Goal: Information Seeking & Learning: Learn about a topic

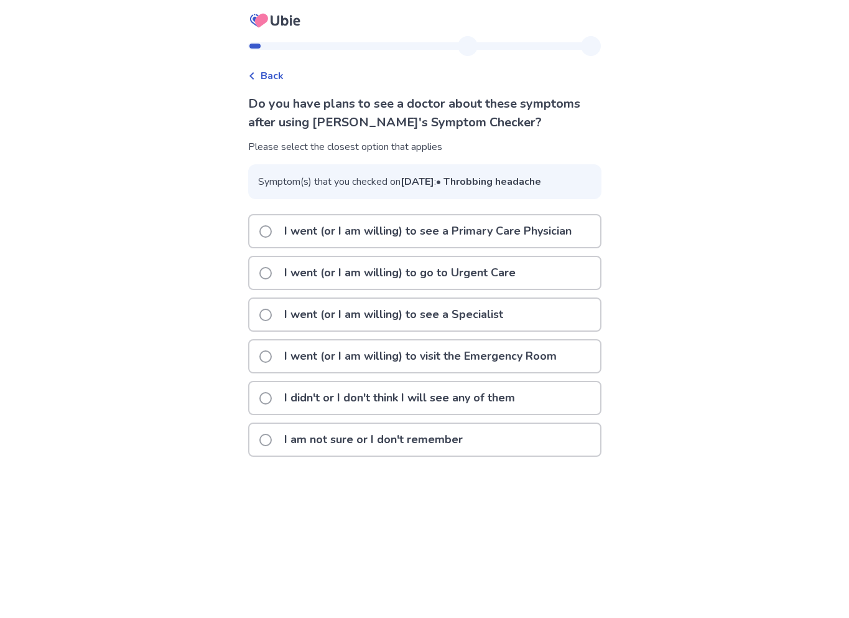
click at [372, 455] on p "I am not sure or I don't remember" at bounding box center [374, 440] width 194 height 32
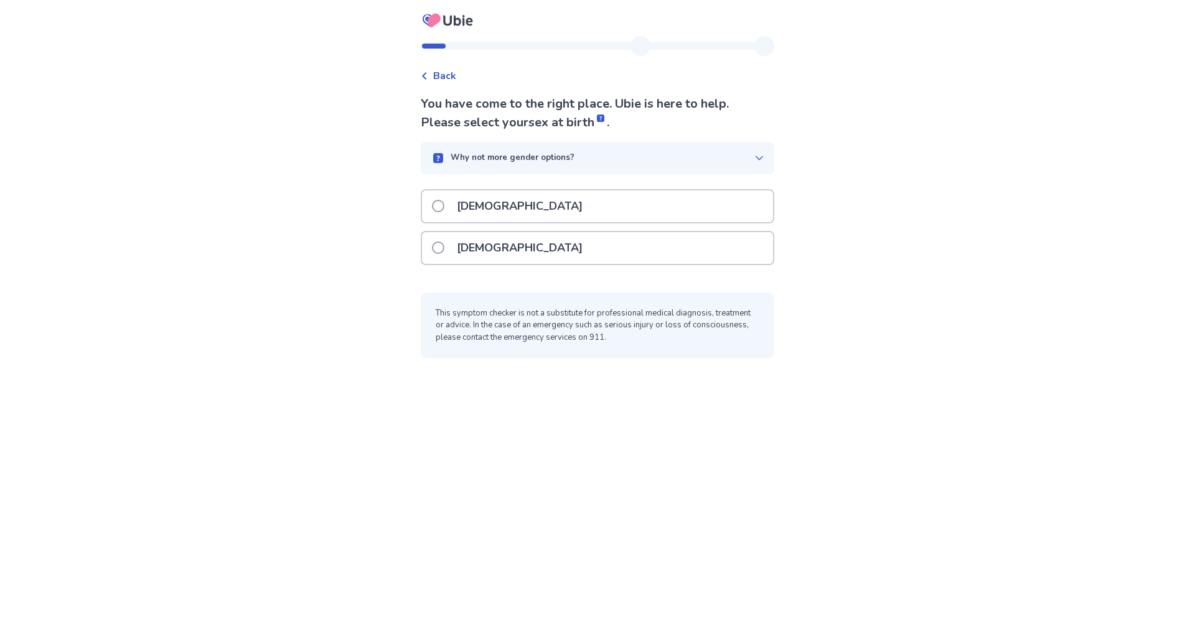
click at [519, 238] on div "[DEMOGRAPHIC_DATA]" at bounding box center [597, 248] width 351 height 32
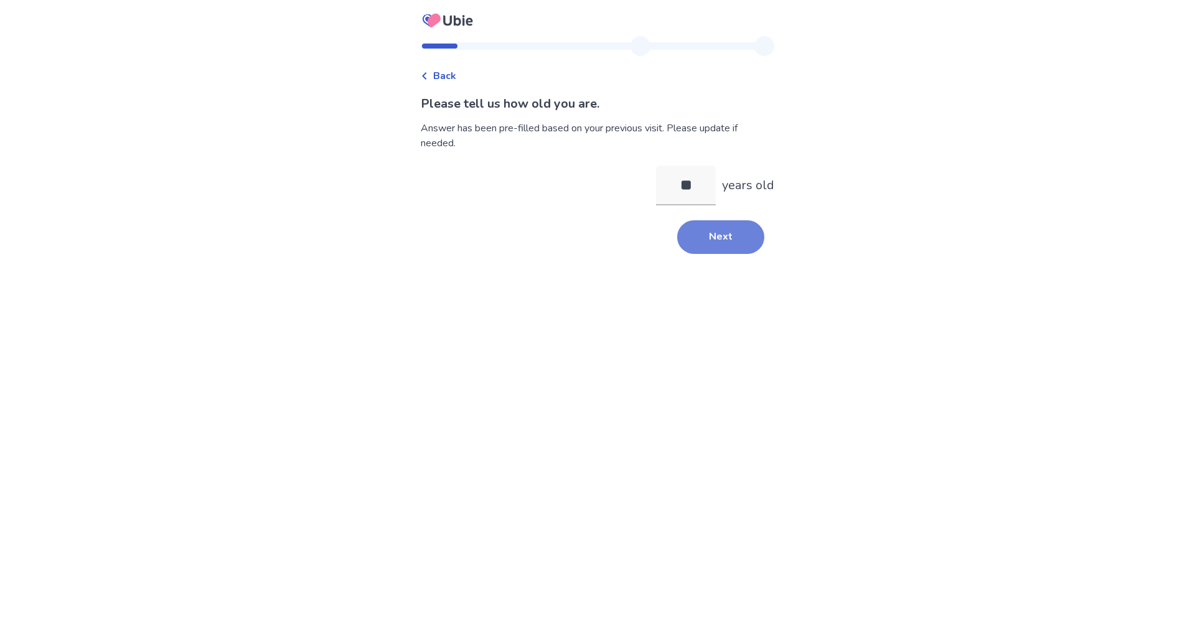
click at [730, 243] on button "Next" at bounding box center [720, 237] width 87 height 34
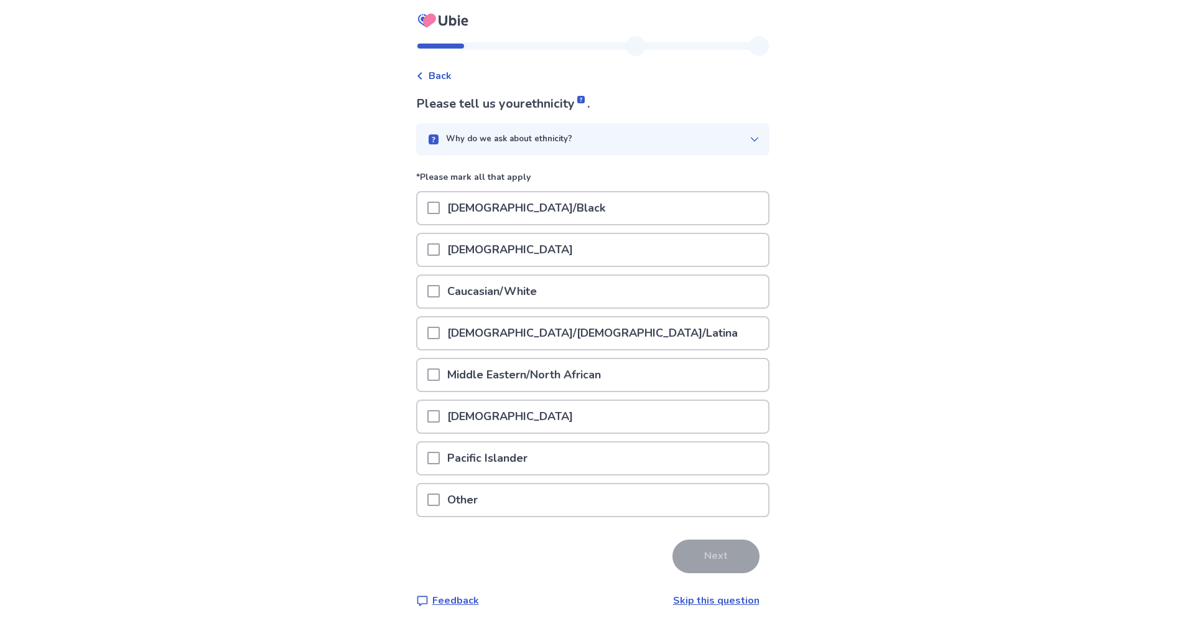
click at [497, 208] on p "[DEMOGRAPHIC_DATA]/Black" at bounding box center [526, 208] width 173 height 32
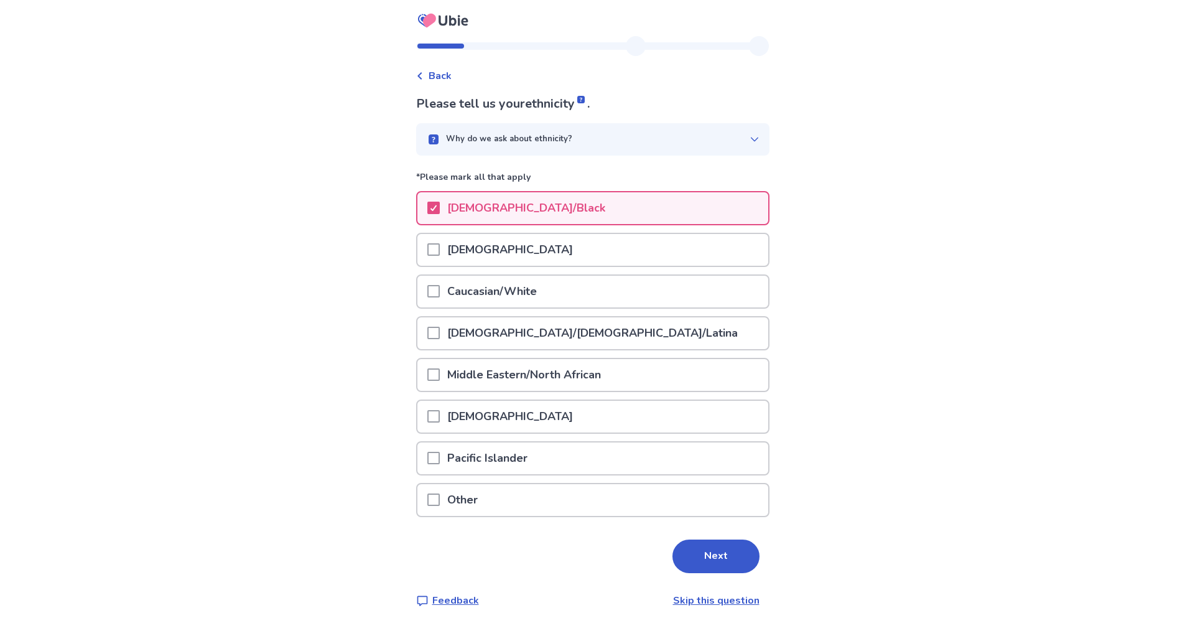
click at [712, 555] on button "Next" at bounding box center [716, 556] width 87 height 34
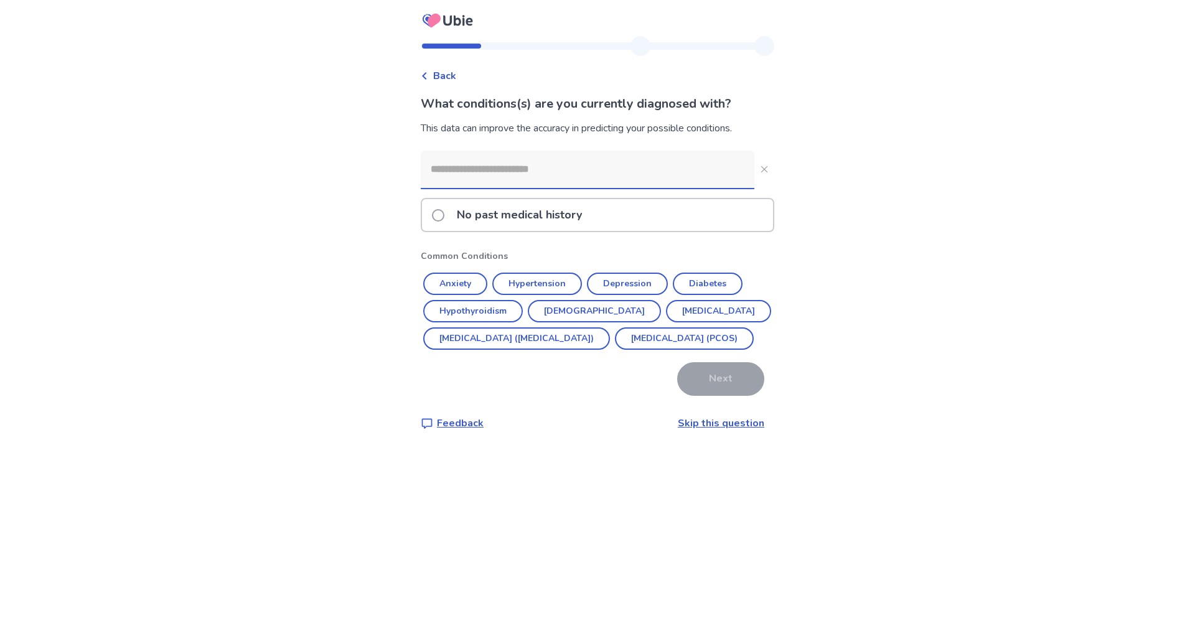
click at [511, 215] on p "No past medical history" at bounding box center [519, 215] width 140 height 32
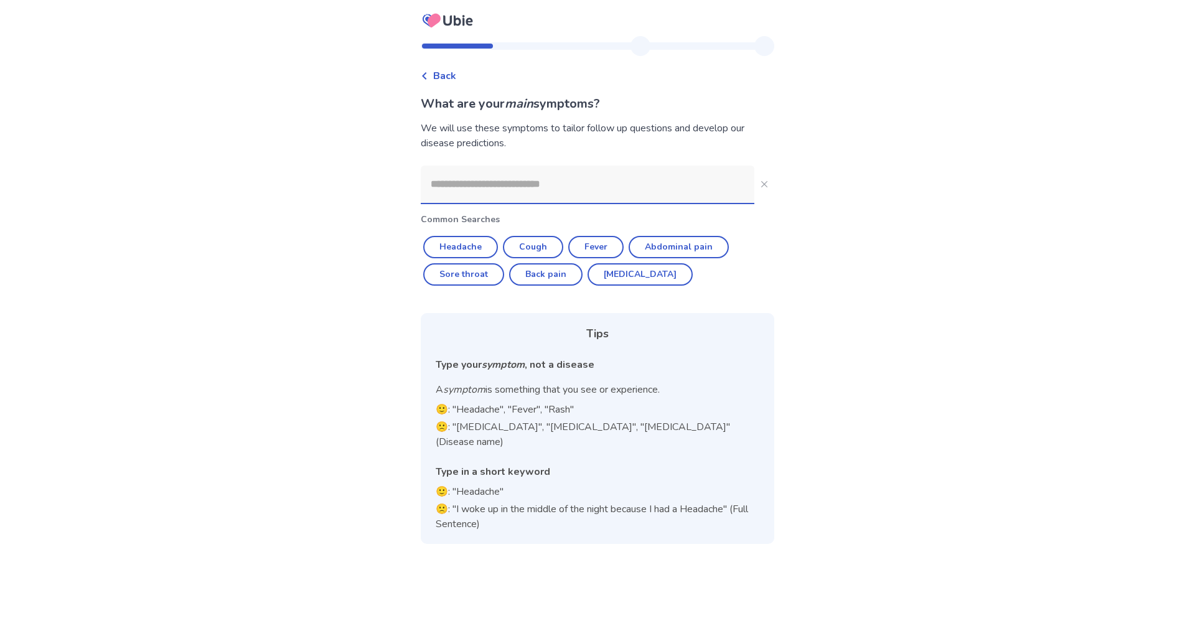
click at [502, 184] on input at bounding box center [588, 184] width 334 height 37
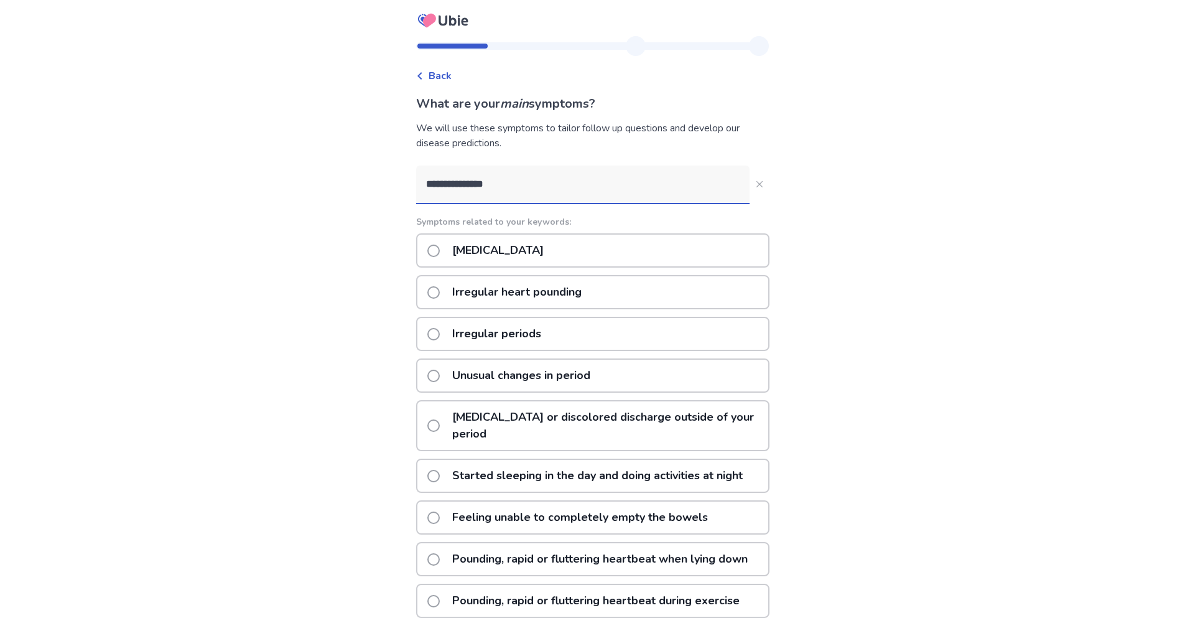
type input "**********"
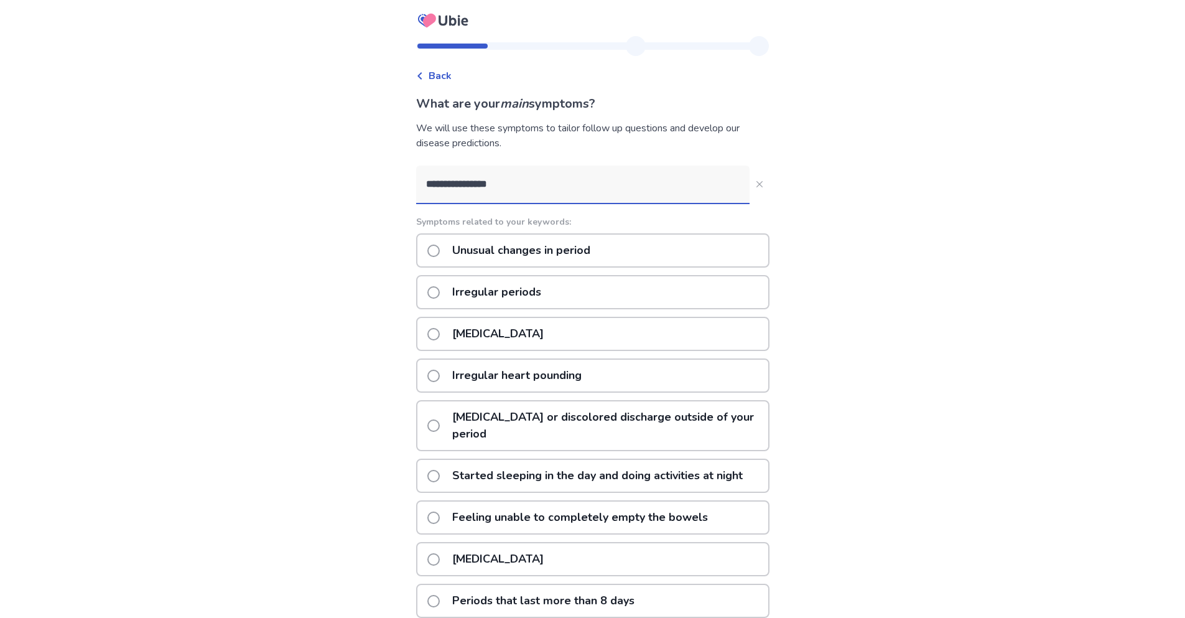
click at [493, 292] on p "Irregular periods" at bounding box center [497, 292] width 104 height 32
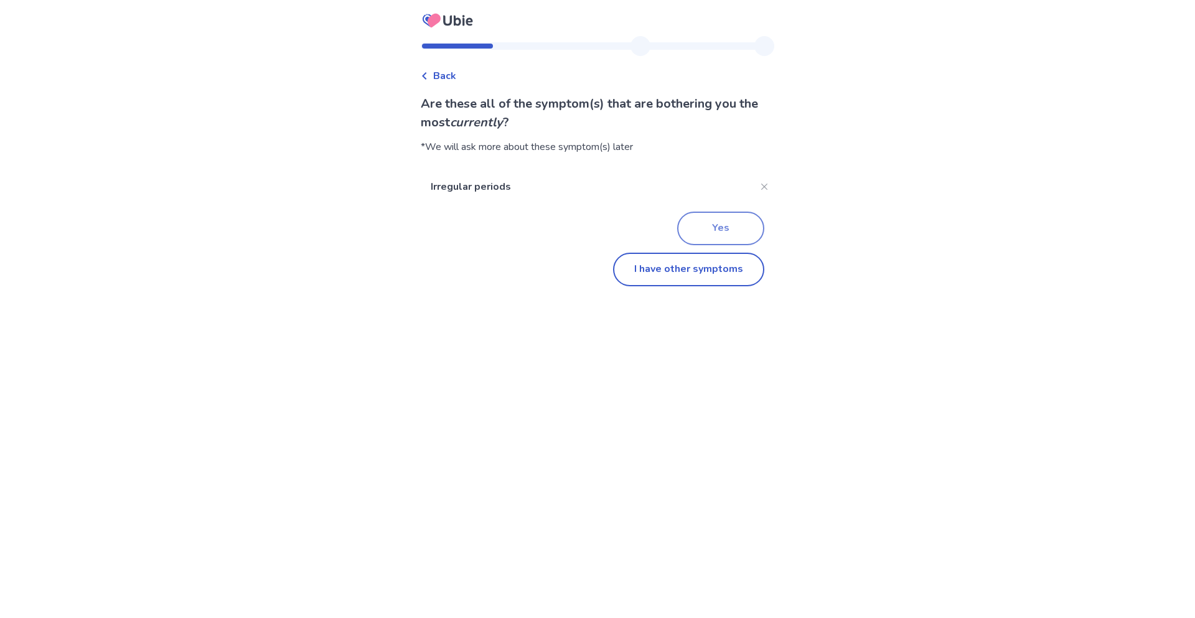
click at [703, 230] on button "Yes" at bounding box center [720, 229] width 87 height 34
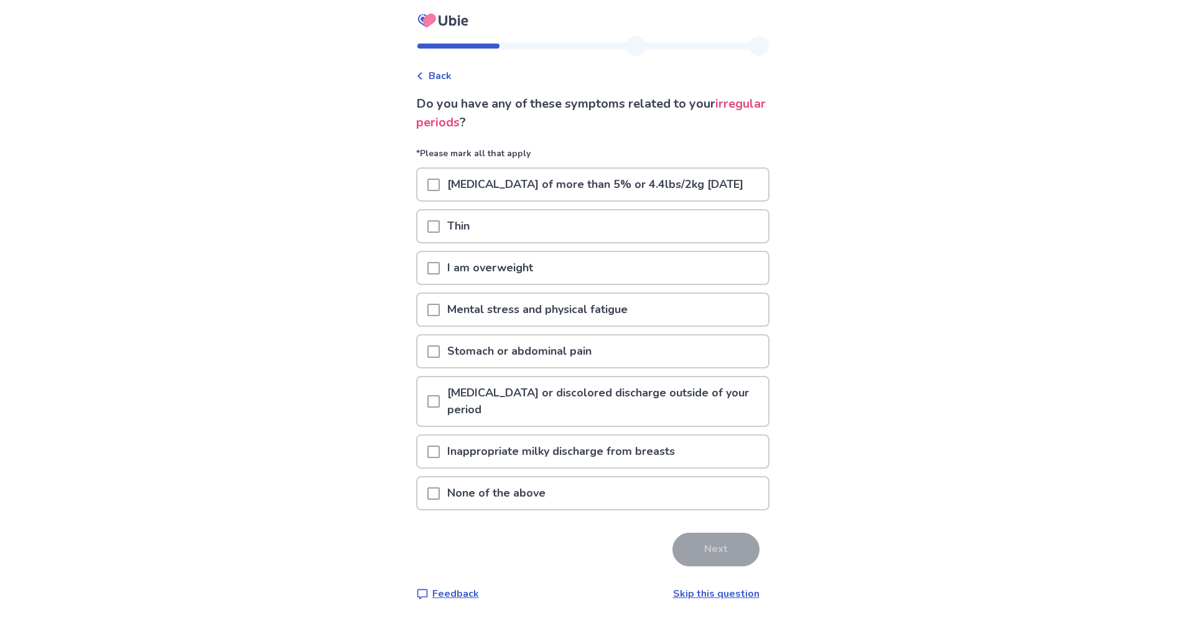
click at [533, 284] on p "I am overweight" at bounding box center [490, 268] width 101 height 32
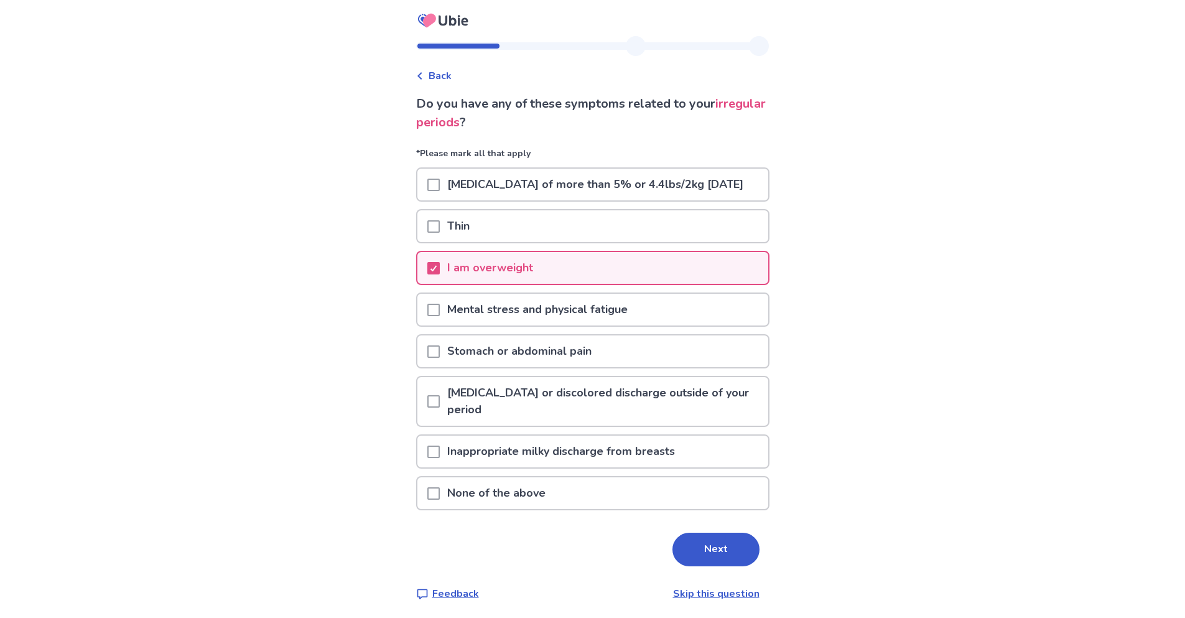
click at [700, 561] on button "Next" at bounding box center [716, 550] width 87 height 34
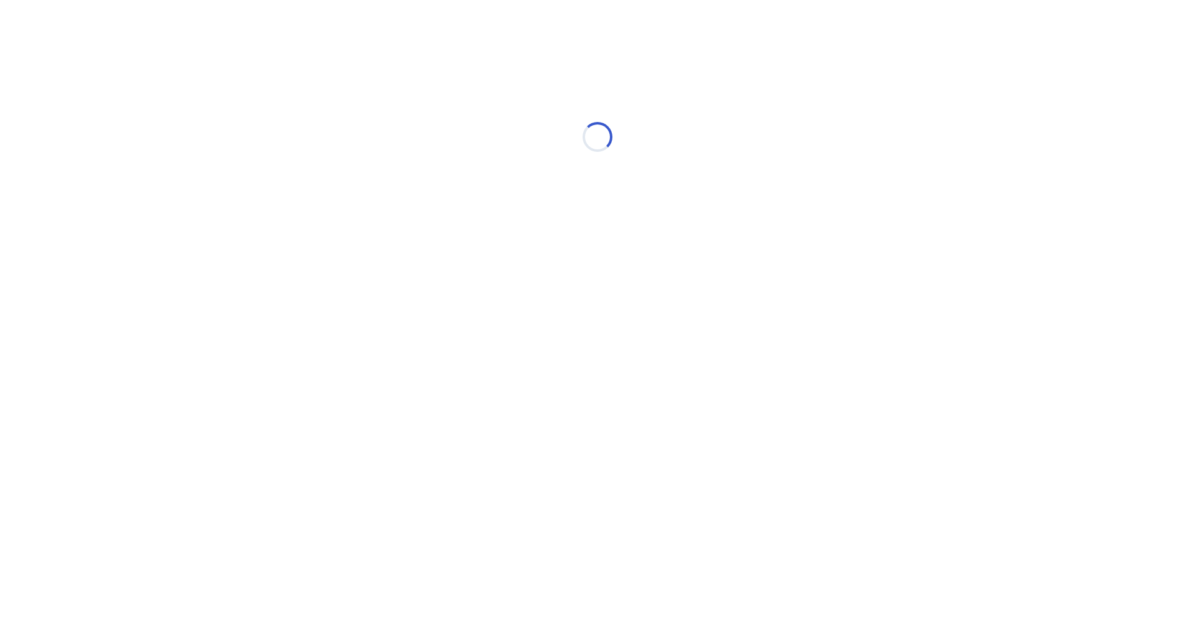
select select "*"
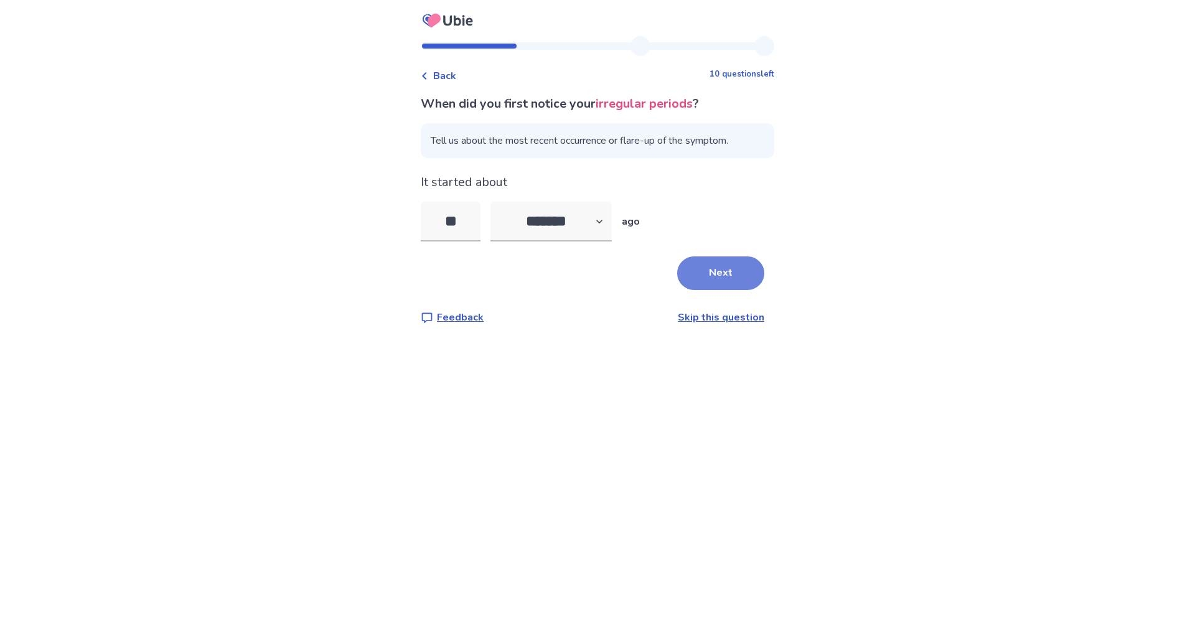
type input "**"
click at [726, 274] on button "Next" at bounding box center [720, 273] width 87 height 34
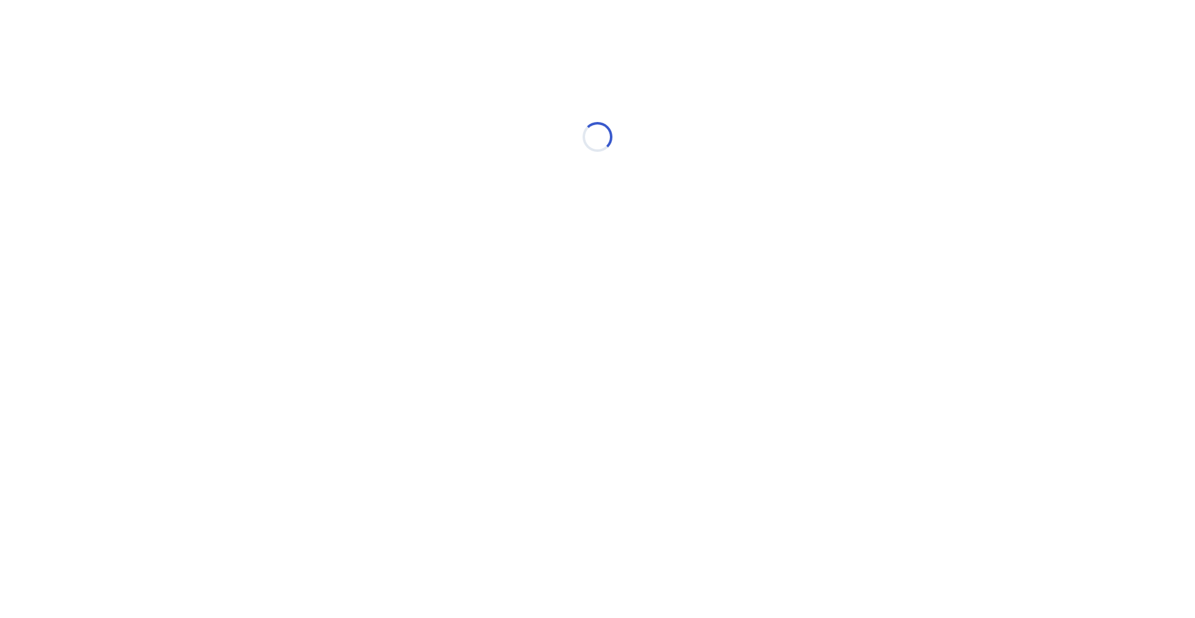
select select "*"
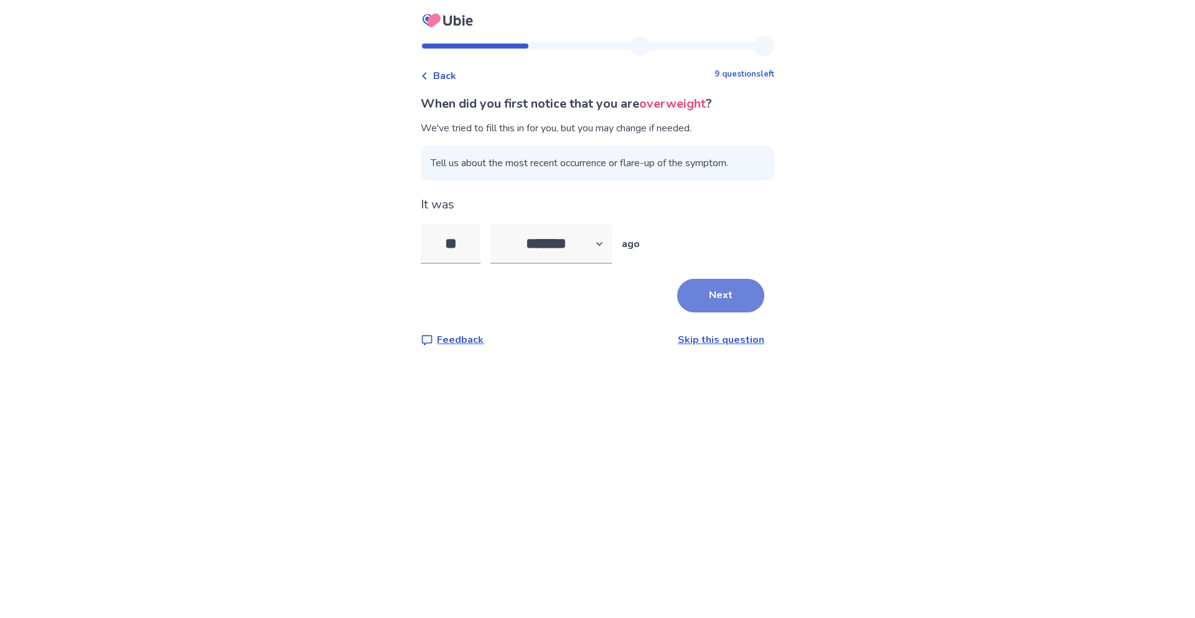
click at [721, 288] on button "Next" at bounding box center [720, 296] width 87 height 34
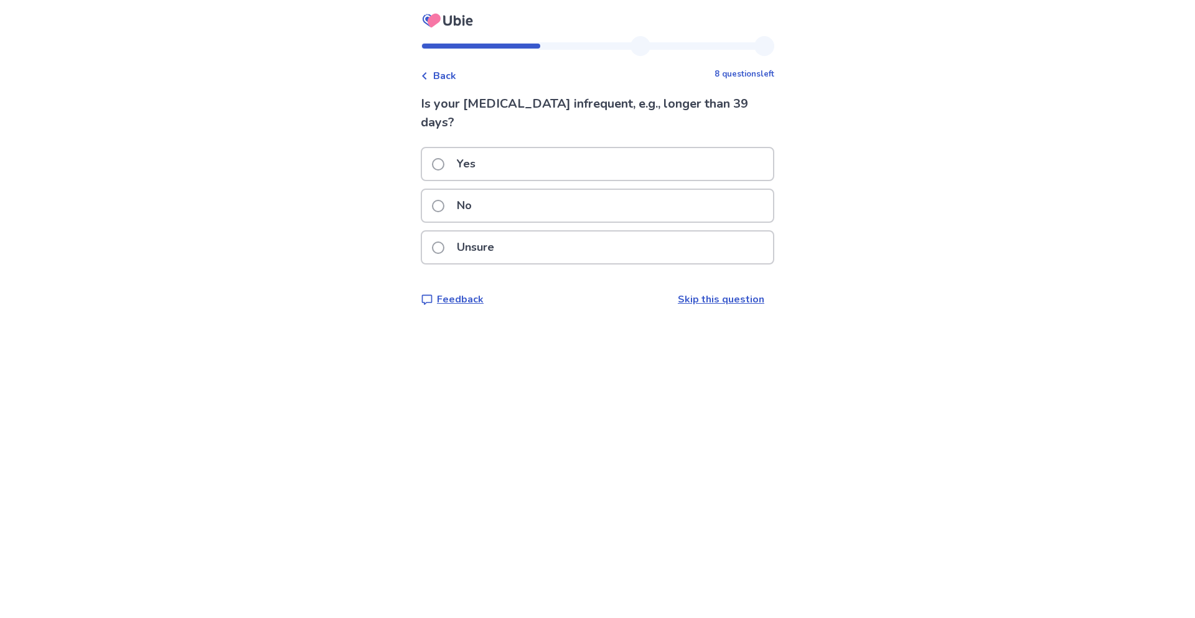
click at [478, 207] on p "No" at bounding box center [464, 206] width 30 height 32
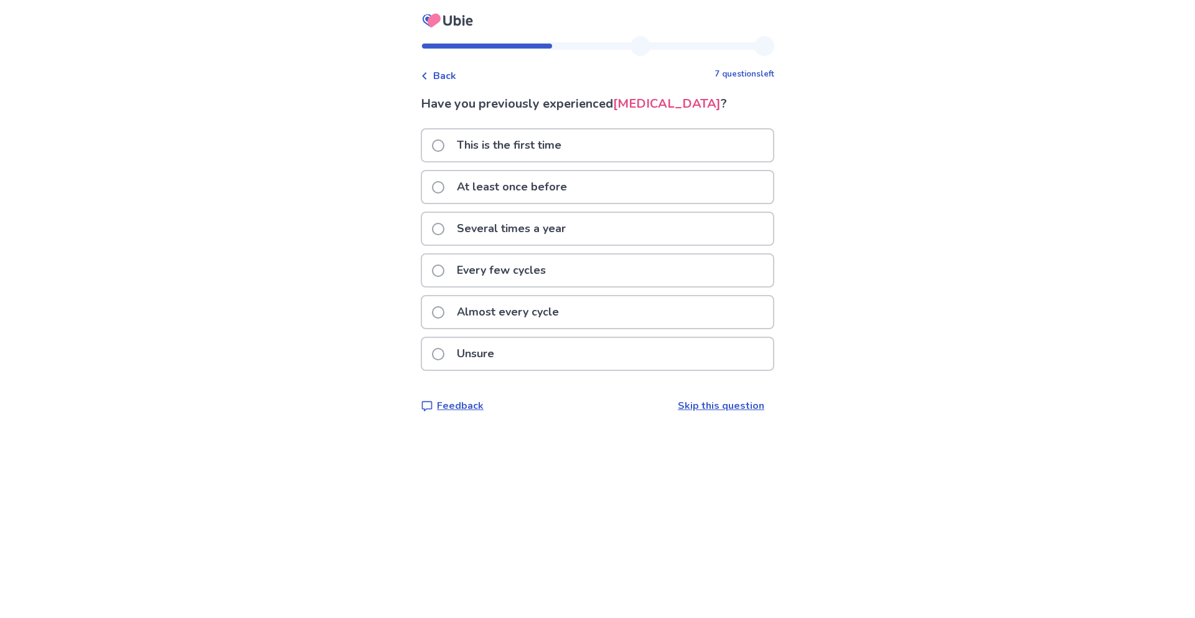
click at [585, 245] on div "Several times a year" at bounding box center [597, 229] width 351 height 32
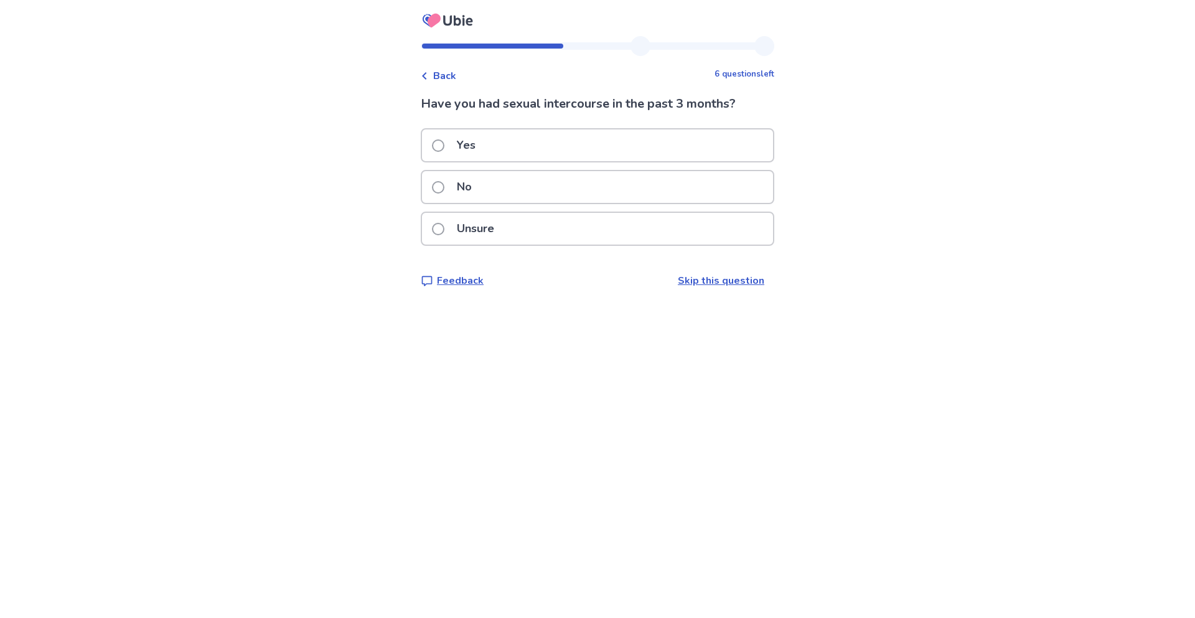
click at [523, 190] on div "No" at bounding box center [597, 187] width 351 height 32
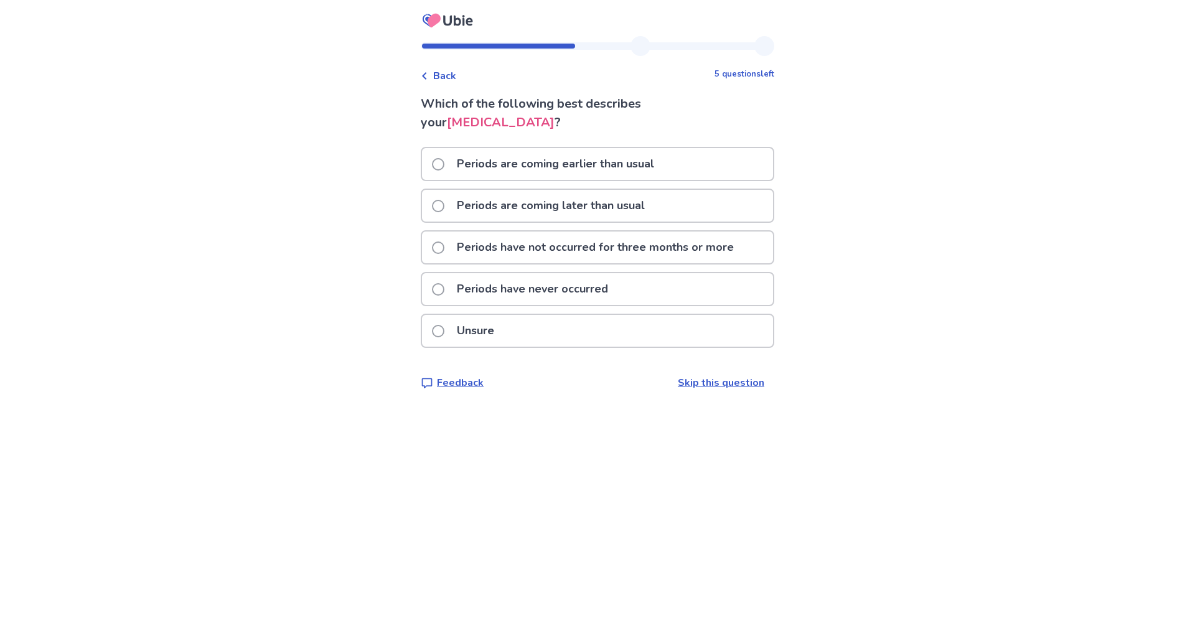
click at [683, 246] on p "Periods have not occurred for three months or more" at bounding box center [595, 247] width 292 height 32
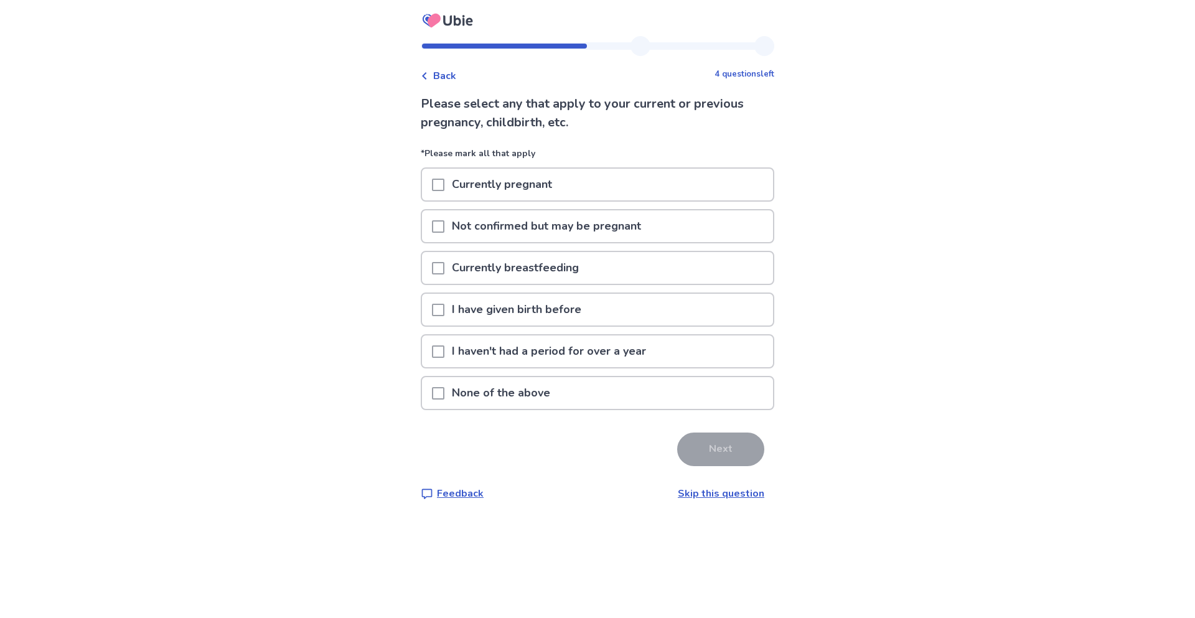
click at [643, 350] on p "I haven't had a period for over a year" at bounding box center [548, 351] width 209 height 32
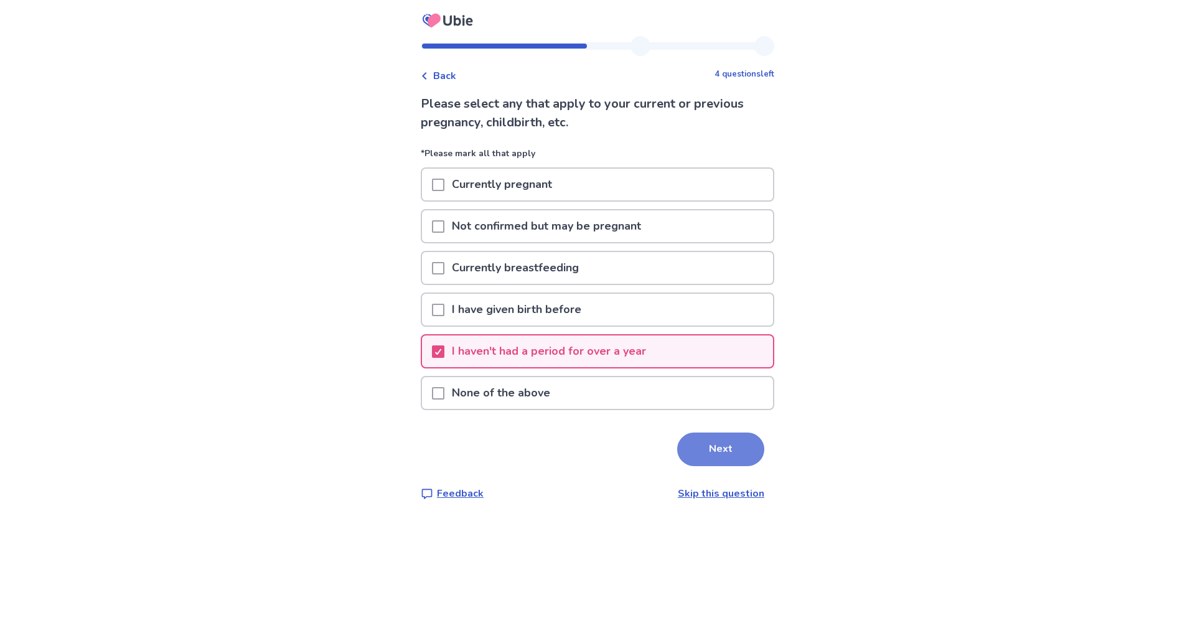
click at [715, 440] on button "Next" at bounding box center [720, 449] width 87 height 34
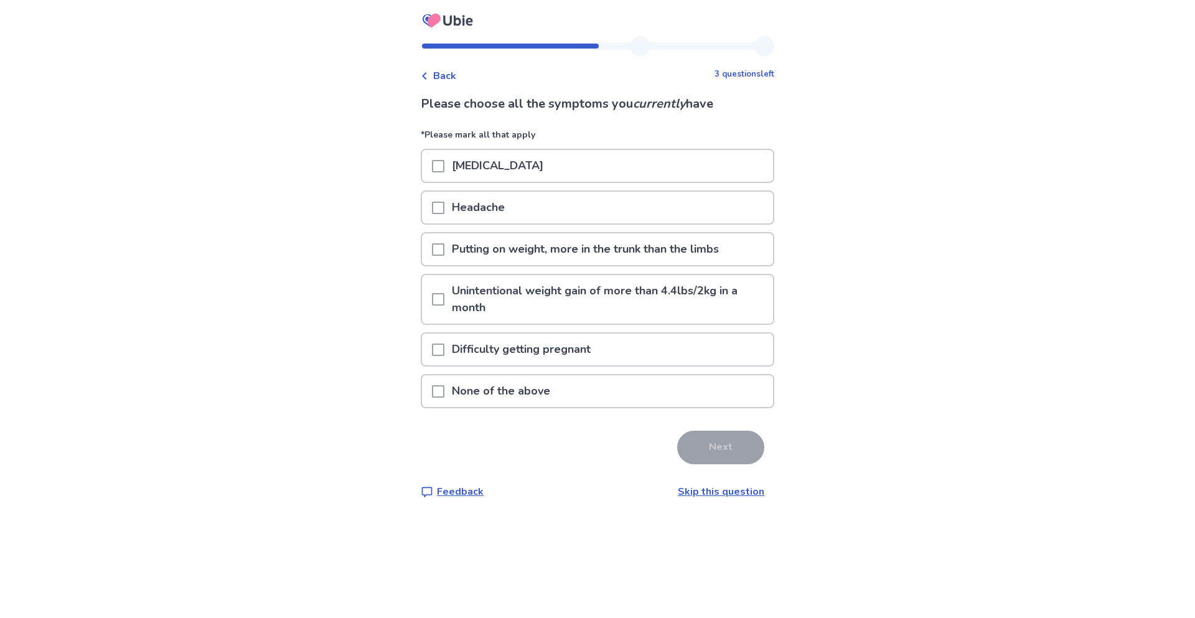
click at [642, 348] on div "Difficulty getting pregnant" at bounding box center [597, 350] width 351 height 32
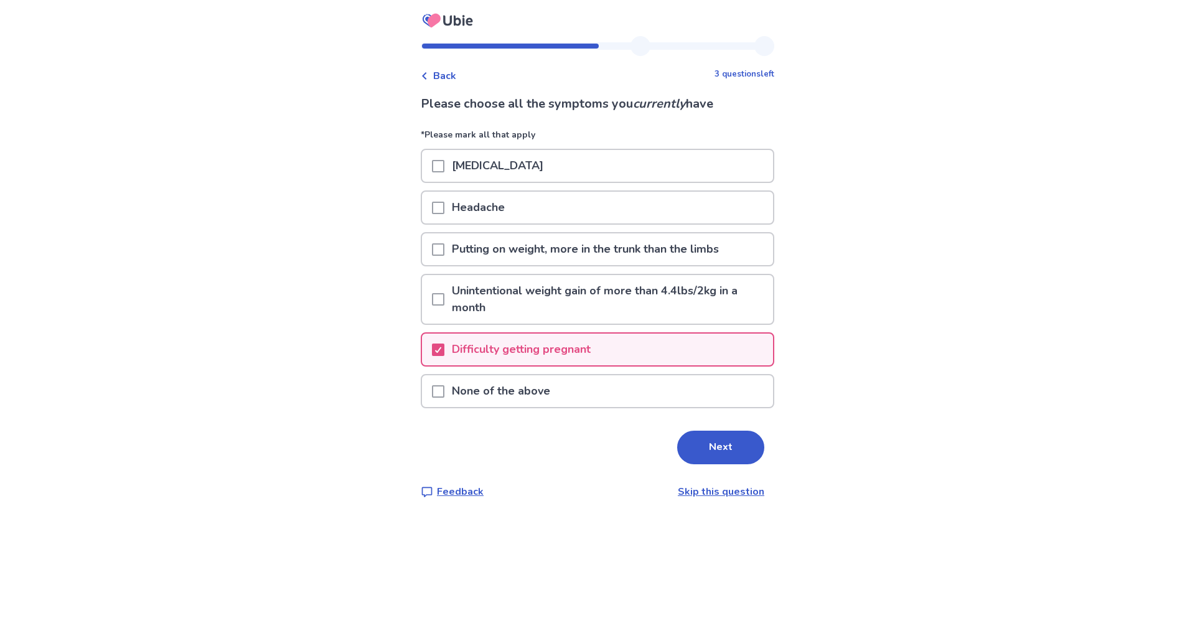
click at [697, 431] on button "Next" at bounding box center [720, 448] width 87 height 34
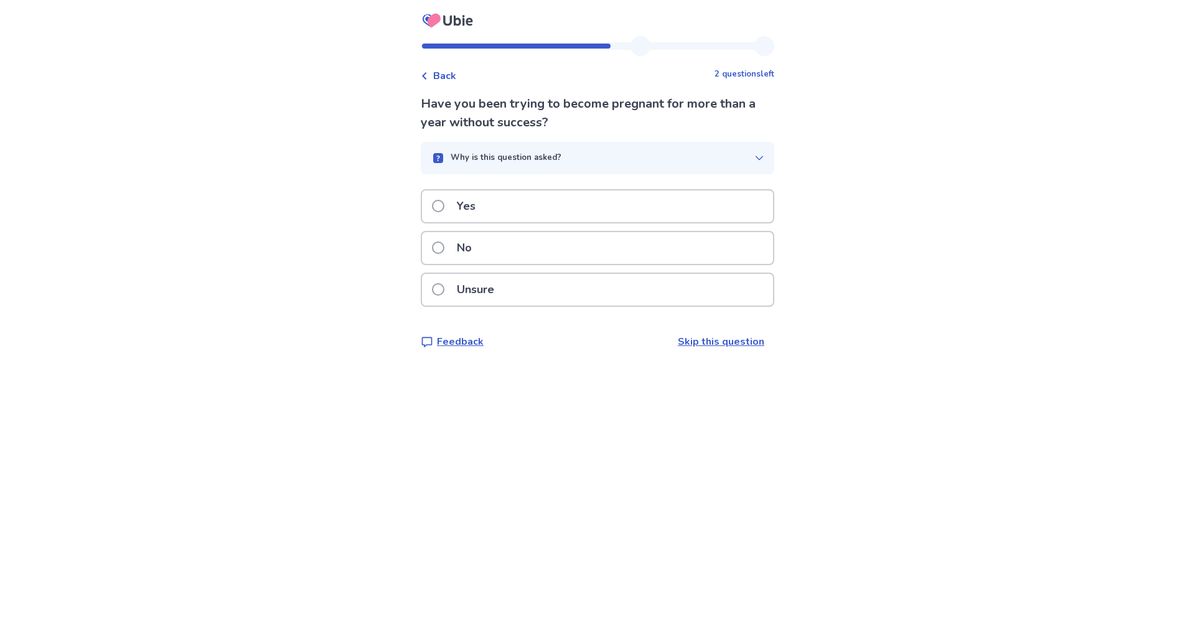
click at [500, 203] on div "Yes" at bounding box center [597, 206] width 351 height 32
click at [469, 249] on p "No" at bounding box center [464, 248] width 30 height 32
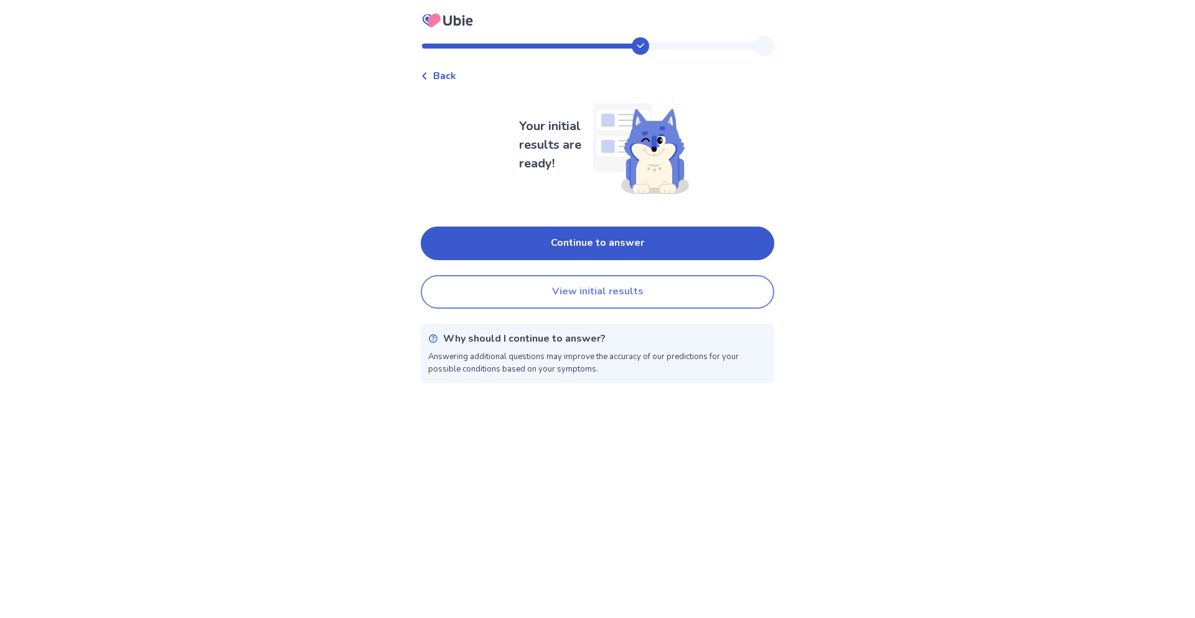
click at [651, 291] on button "View initial results" at bounding box center [597, 292] width 353 height 34
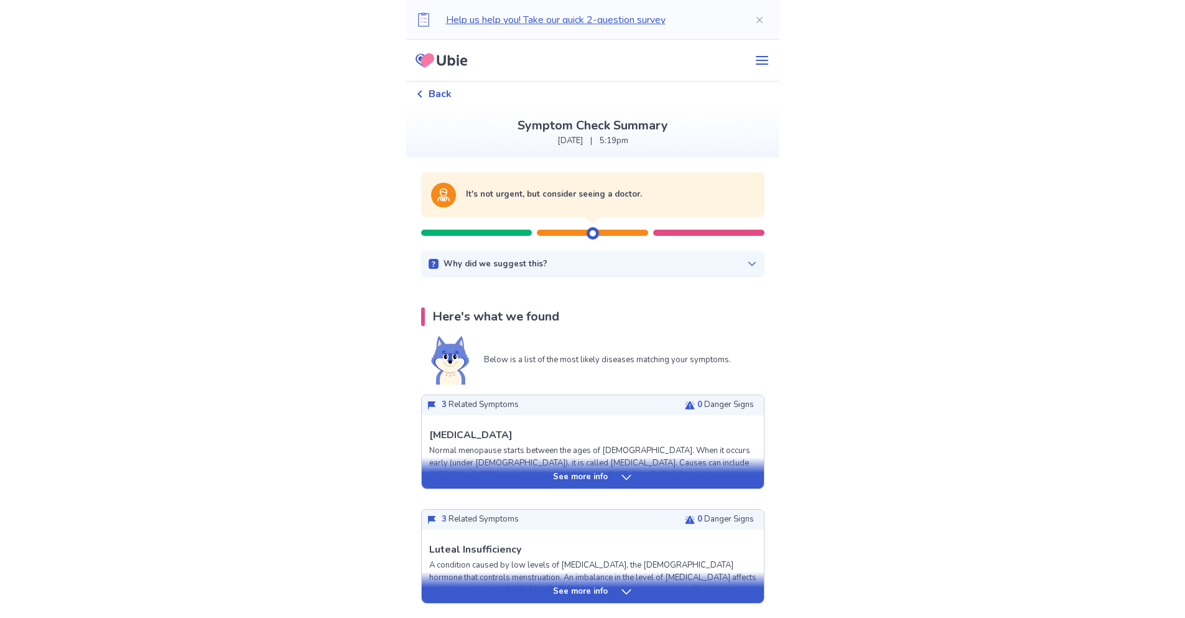
scroll to position [373, 0]
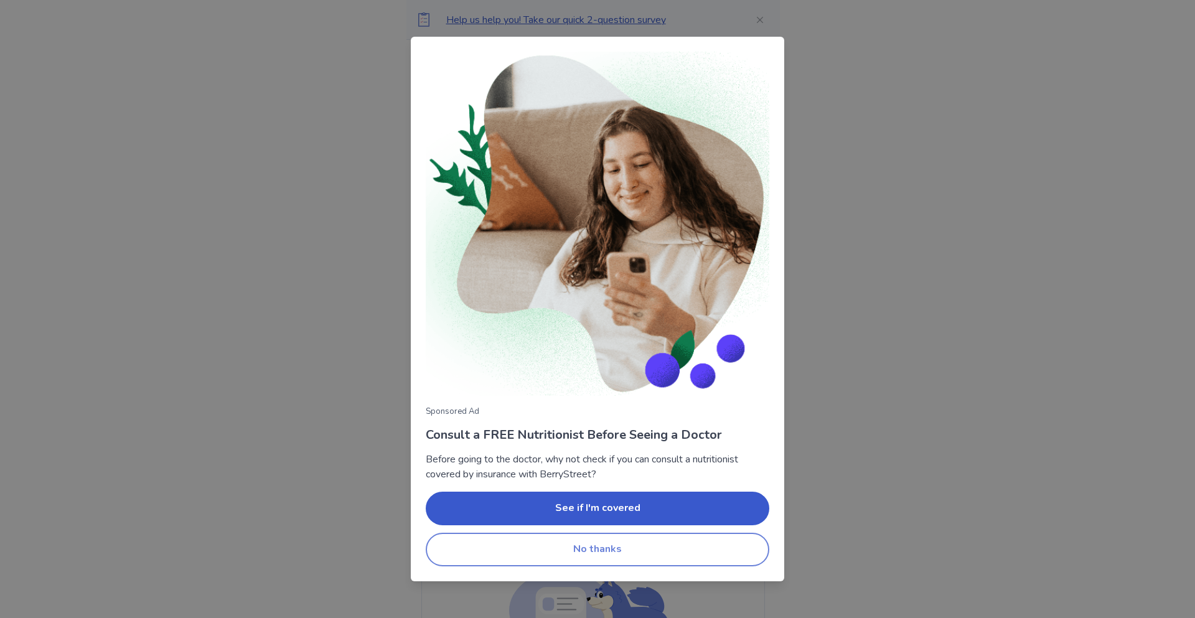
click at [657, 550] on button "No thanks" at bounding box center [597, 550] width 343 height 34
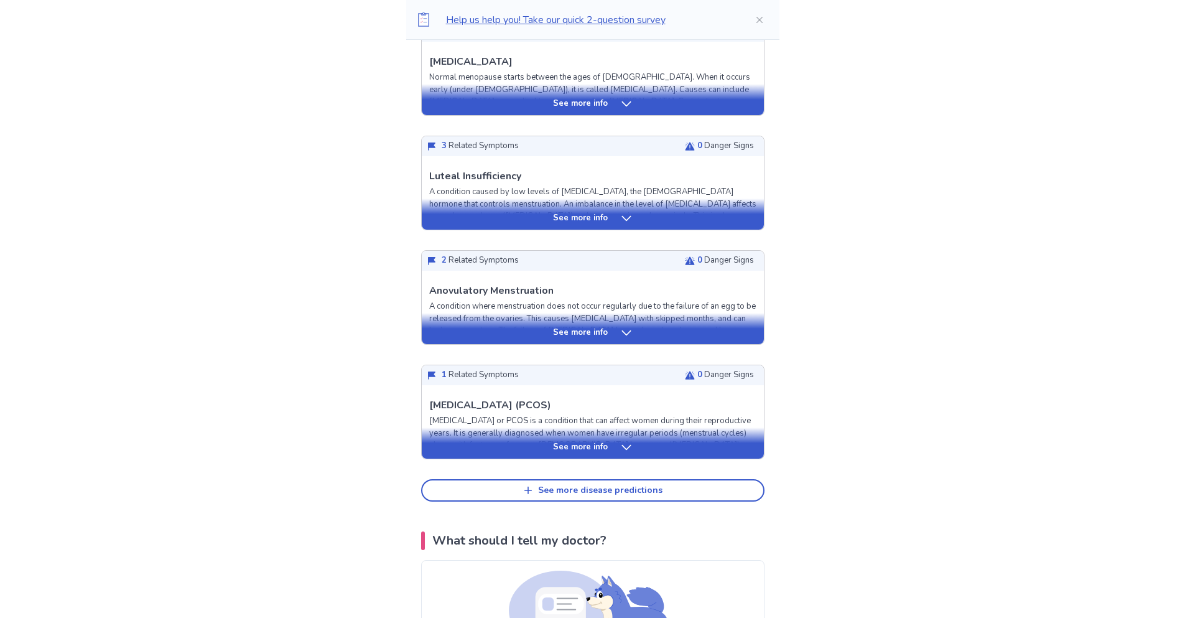
click at [628, 446] on icon at bounding box center [626, 447] width 9 height 5
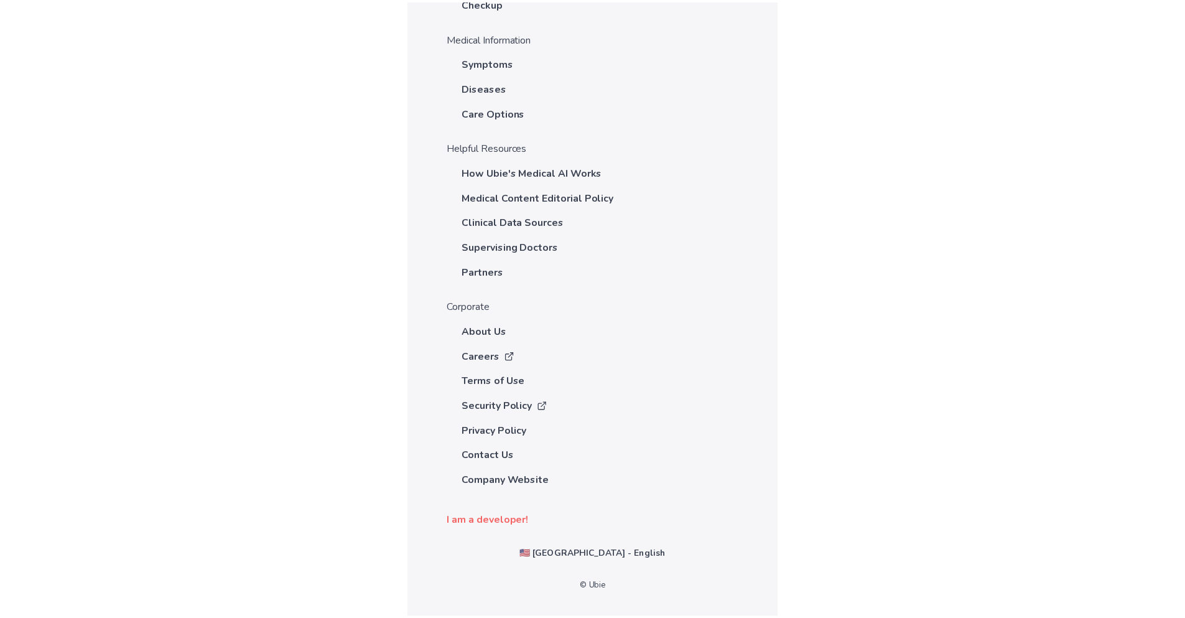
scroll to position [0, 0]
